Goal: Book appointment/travel/reservation

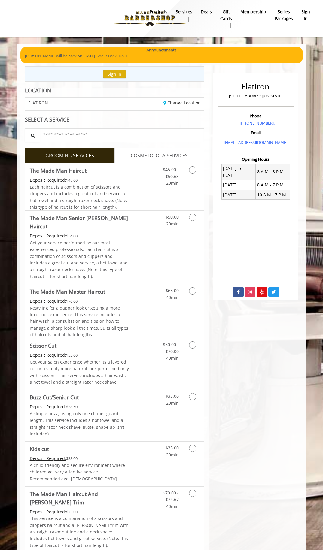
click at [303, 13] on b "sign in" at bounding box center [305, 15] width 9 height 14
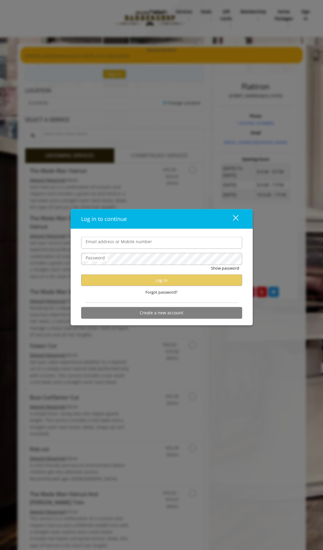
click at [153, 301] on form "Email address or Mobile number Password Show password Log in Forgot password? C…" at bounding box center [161, 279] width 161 height 85
drag, startPoint x: 153, startPoint y: 301, endPoint x: 179, endPoint y: 298, distance: 26.6
click at [178, 301] on form "Email address or Mobile number Password Show password Log in Forgot password? C…" at bounding box center [161, 279] width 161 height 85
click at [235, 221] on div "close" at bounding box center [232, 219] width 12 height 9
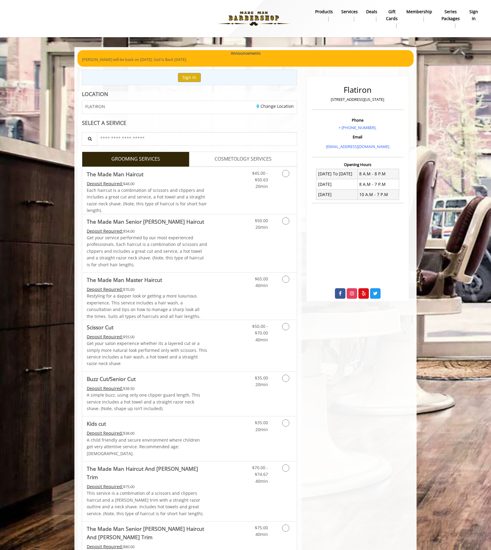
click at [475, 12] on b "sign in" at bounding box center [474, 15] width 9 height 14
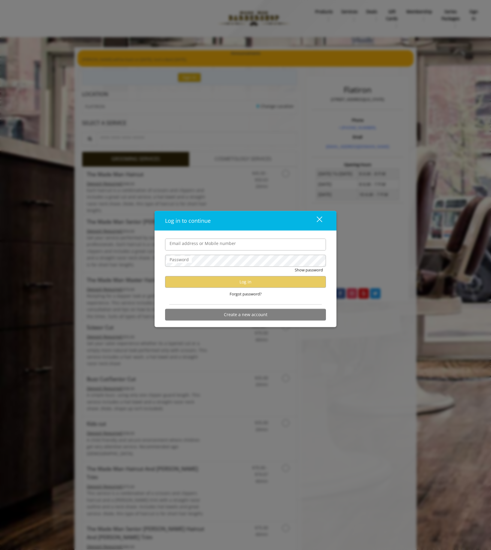
click at [264, 297] on div "Forgot password?" at bounding box center [245, 294] width 161 height 12
click at [240, 299] on div "Forgot password?" at bounding box center [245, 294] width 161 height 12
click at [218, 272] on div "Show password" at bounding box center [245, 271] width 161 height 9
click at [241, 272] on div "Show password" at bounding box center [245, 271] width 161 height 9
drag, startPoint x: 257, startPoint y: 272, endPoint x: 263, endPoint y: 275, distance: 5.9
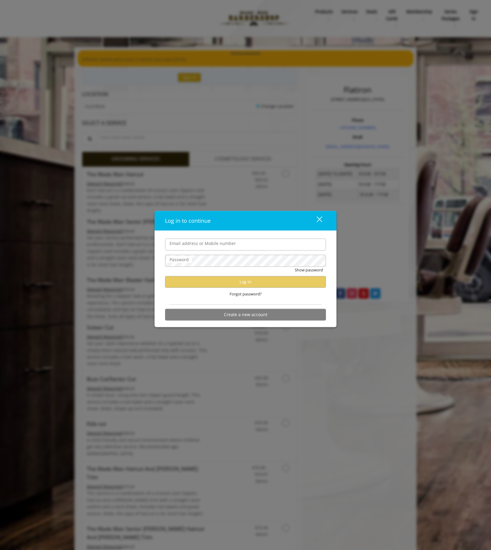
click at [263, 274] on div "Show password" at bounding box center [245, 271] width 161 height 9
click at [319, 221] on div "close" at bounding box center [316, 220] width 12 height 9
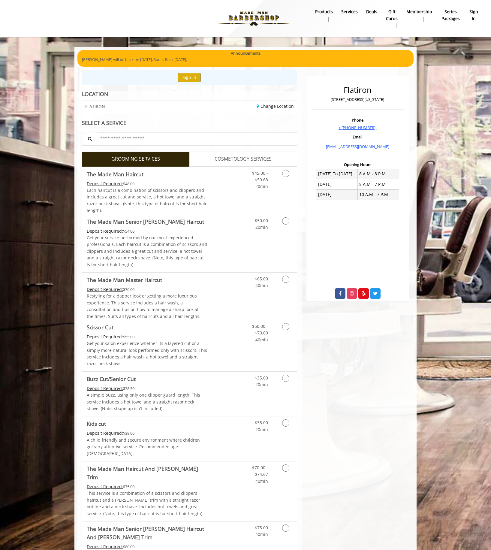
click at [365, 129] on link "+ [PHONE_NUMBER]." at bounding box center [358, 127] width 38 height 5
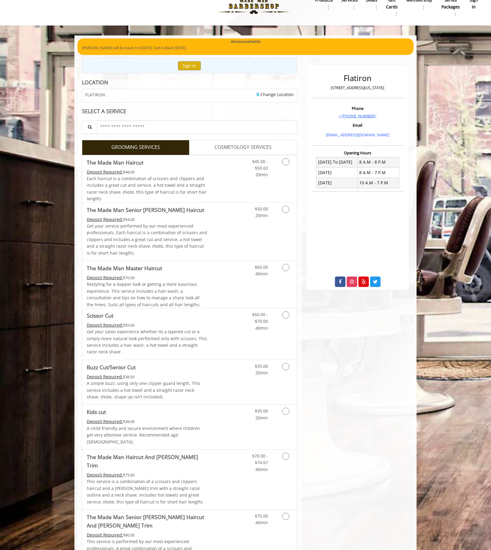
scroll to position [11, 0]
drag, startPoint x: 352, startPoint y: 107, endPoint x: 371, endPoint y: 107, distance: 18.3
click at [371, 107] on h3 "Phone" at bounding box center [357, 109] width 89 height 4
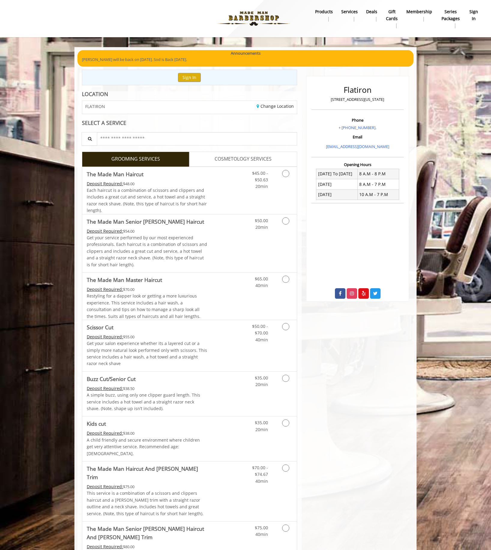
scroll to position [0, 0]
click at [192, 77] on button "Sign In" at bounding box center [189, 77] width 23 height 9
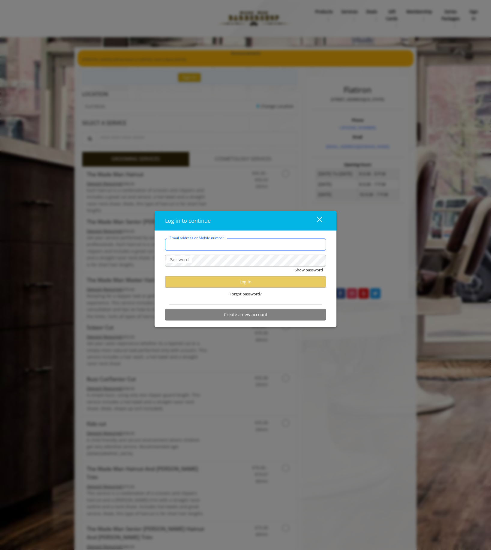
click at [242, 246] on input "Email address or Mobile number" at bounding box center [245, 245] width 161 height 12
type input "**********"
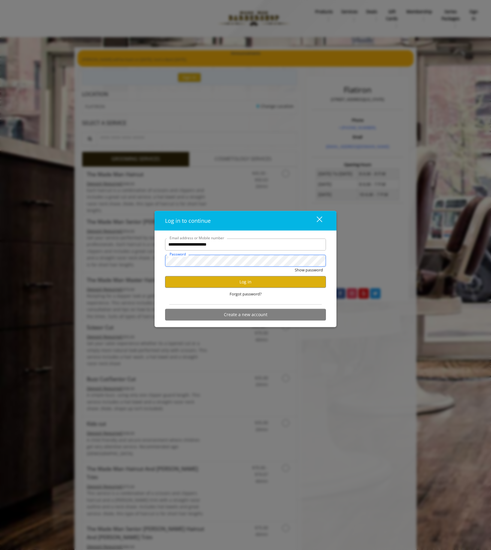
click at [295, 267] on button "Show password" at bounding box center [309, 270] width 28 height 6
click at [319, 225] on button "close" at bounding box center [316, 221] width 20 height 12
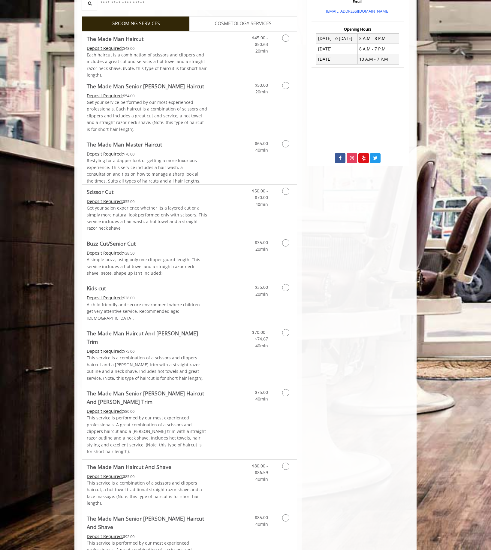
scroll to position [137, 0]
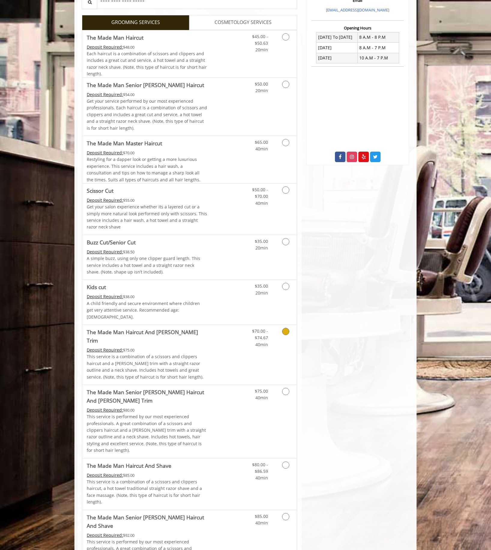
click at [136, 347] on div "Deposit Required: $75.00" at bounding box center [147, 350] width 121 height 7
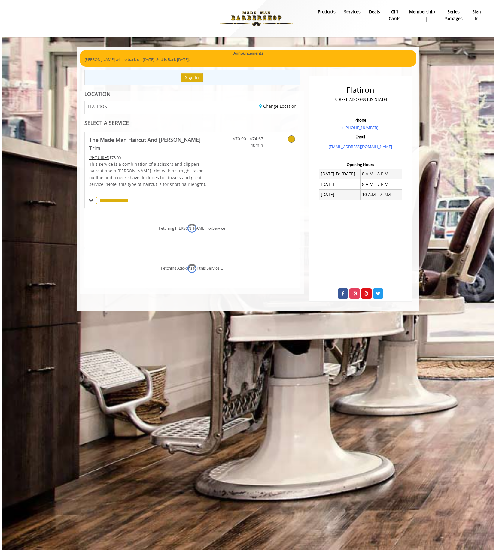
scroll to position [0, 0]
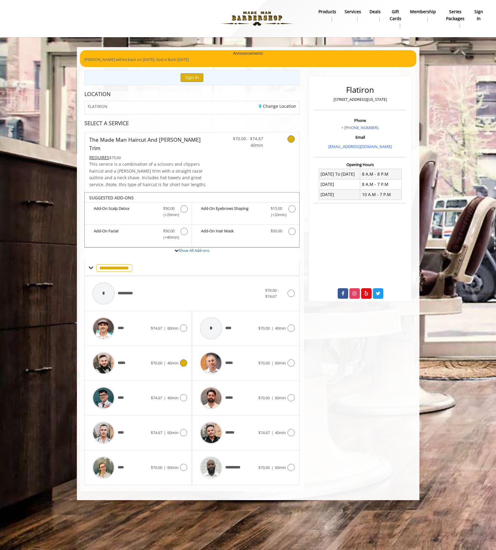
click at [166, 360] on span "$70.00 | 40min" at bounding box center [165, 363] width 28 height 6
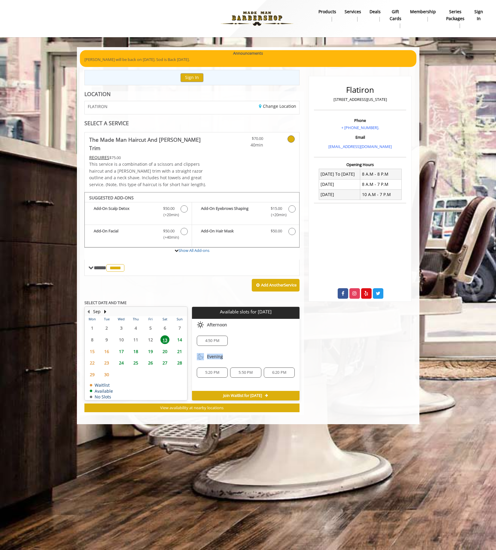
drag, startPoint x: 221, startPoint y: 348, endPoint x: 227, endPoint y: 348, distance: 5.1
click at [224, 351] on div "Evening" at bounding box center [246, 357] width 108 height 12
click at [246, 351] on div "Evening" at bounding box center [246, 357] width 108 height 12
